Goal: Transaction & Acquisition: Subscribe to service/newsletter

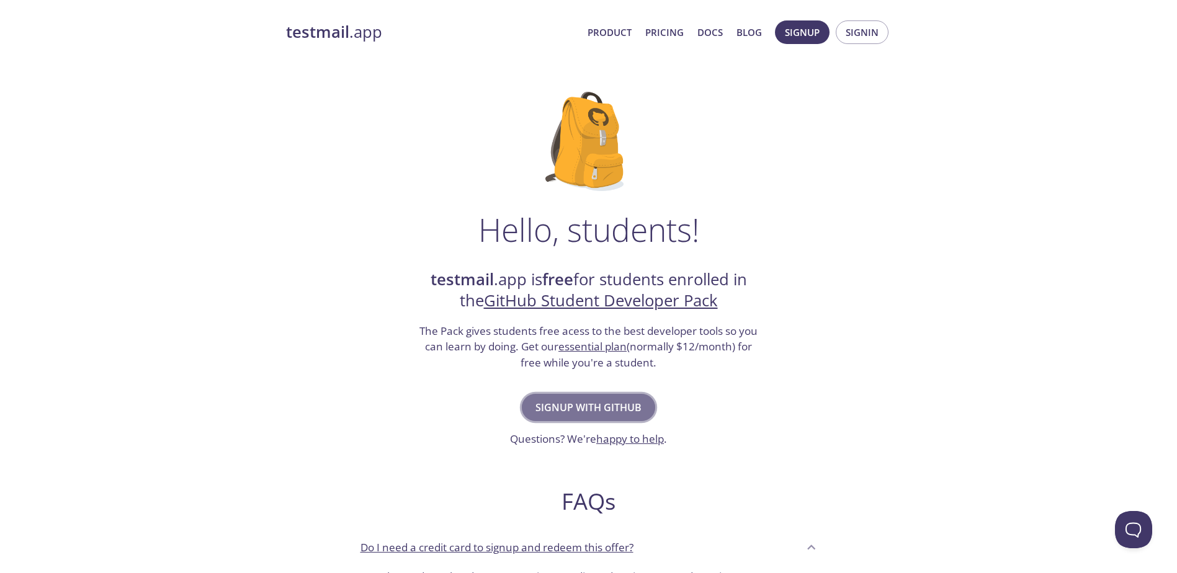
click at [616, 403] on span "Signup with GitHub" at bounding box center [589, 407] width 106 height 17
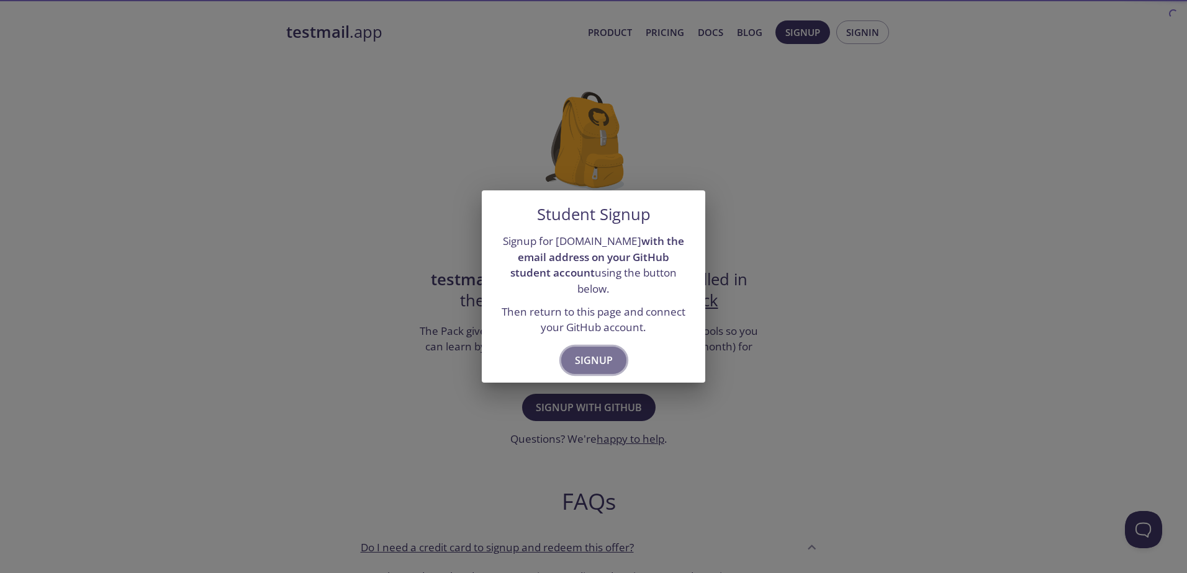
click at [606, 352] on span "Signup" at bounding box center [594, 360] width 38 height 17
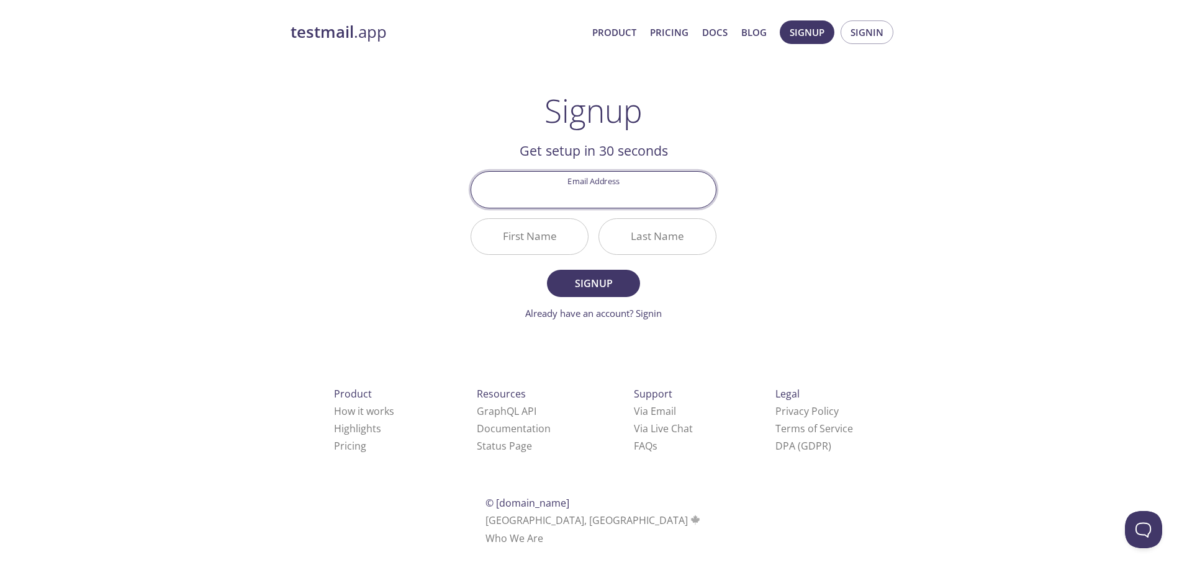
click at [620, 195] on input "Email Address" at bounding box center [593, 189] width 245 height 35
type input "[EMAIL_ADDRESS][DOMAIN_NAME]"
click at [555, 238] on input "First Name" at bounding box center [529, 236] width 117 height 35
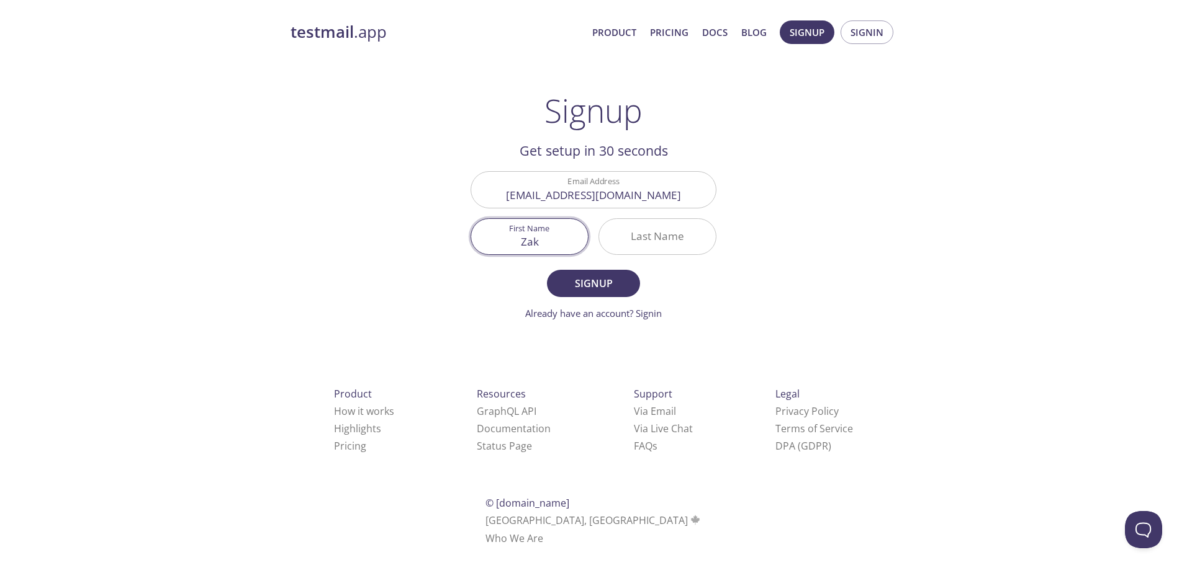
type input "Zak"
type input "Morirs"
click at [547, 270] on button "Signup" at bounding box center [593, 283] width 93 height 27
